Goal: Navigation & Orientation: Understand site structure

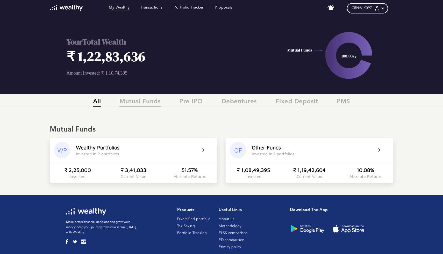
click at [142, 101] on span "Mutual Funds" at bounding box center [139, 102] width 41 height 9
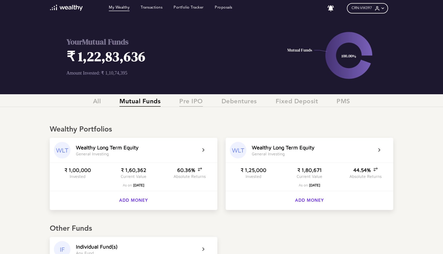
click at [188, 102] on span "Pre IPO" at bounding box center [191, 102] width 24 height 9
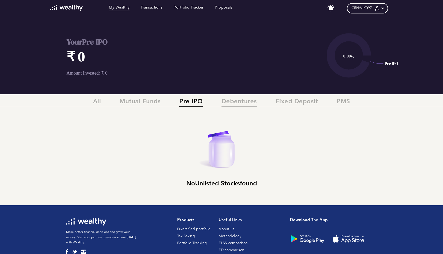
click at [239, 99] on span "Debentures" at bounding box center [238, 102] width 35 height 9
click at [293, 102] on span "Fixed Deposit" at bounding box center [296, 102] width 42 height 9
click at [341, 103] on span "PMS" at bounding box center [343, 102] width 14 height 9
click at [98, 98] on span "All" at bounding box center [97, 102] width 8 height 9
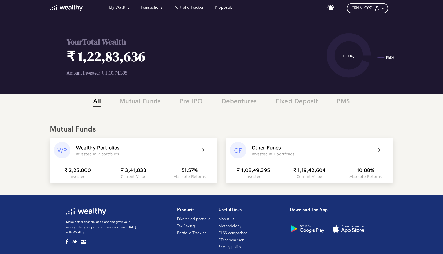
click at [221, 8] on link "Proposals" at bounding box center [224, 8] width 18 height 6
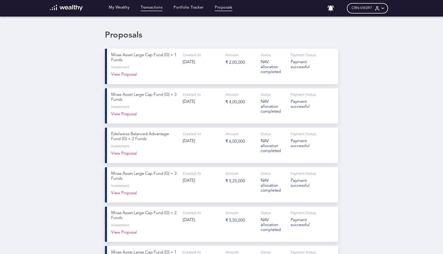
click at [146, 8] on link "Transactions" at bounding box center [152, 8] width 22 height 6
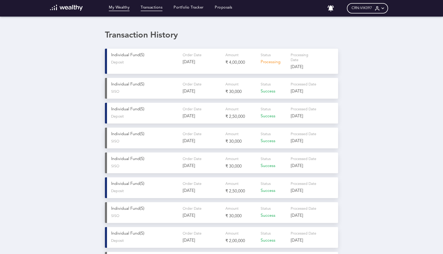
click at [117, 6] on link "My Wealthy" at bounding box center [119, 8] width 21 height 6
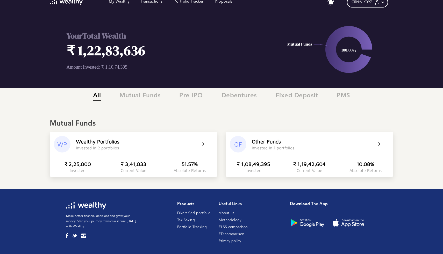
scroll to position [5, 0]
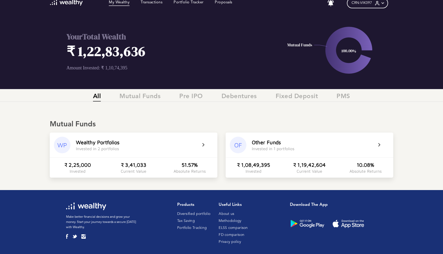
click at [128, 92] on div "All Mutual Funds Pre IPO Debentures Fixed Deposit PMS" at bounding box center [221, 97] width 443 height 17
click at [132, 95] on span "Mutual Funds" at bounding box center [139, 97] width 41 height 9
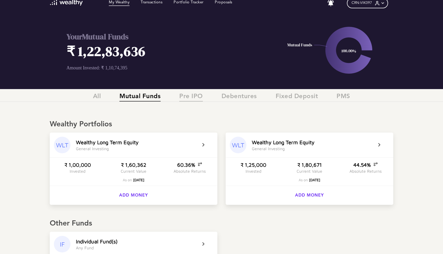
click at [194, 100] on span "Pre IPO" at bounding box center [191, 97] width 24 height 9
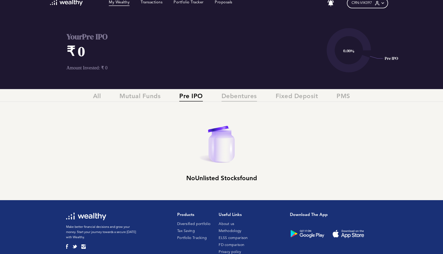
click at [239, 100] on span "Debentures" at bounding box center [238, 97] width 35 height 9
click at [98, 94] on span "All" at bounding box center [97, 97] width 8 height 9
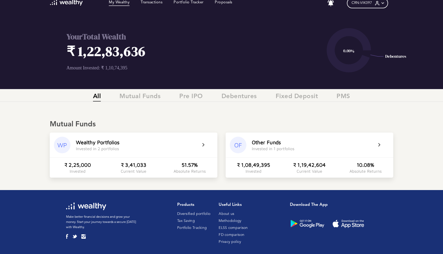
scroll to position [0, 0]
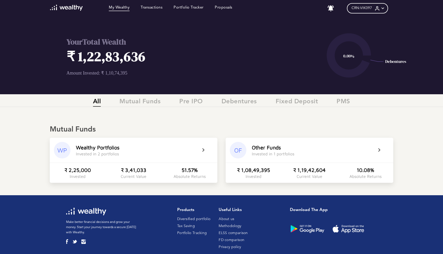
click at [111, 68] on div "Your Total Wealth ₹ 1,22,83,636 Amount Invested: ₹ 1,10,74,395" at bounding box center [161, 56] width 188 height 78
click at [381, 10] on icon at bounding box center [382, 8] width 5 height 5
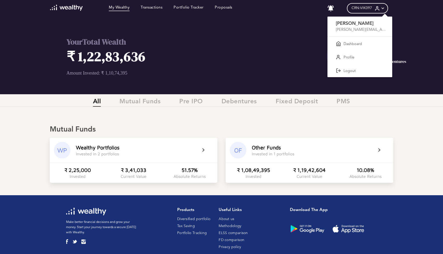
click at [250, 38] on div at bounding box center [221, 127] width 443 height 254
